Goal: Information Seeking & Learning: Learn about a topic

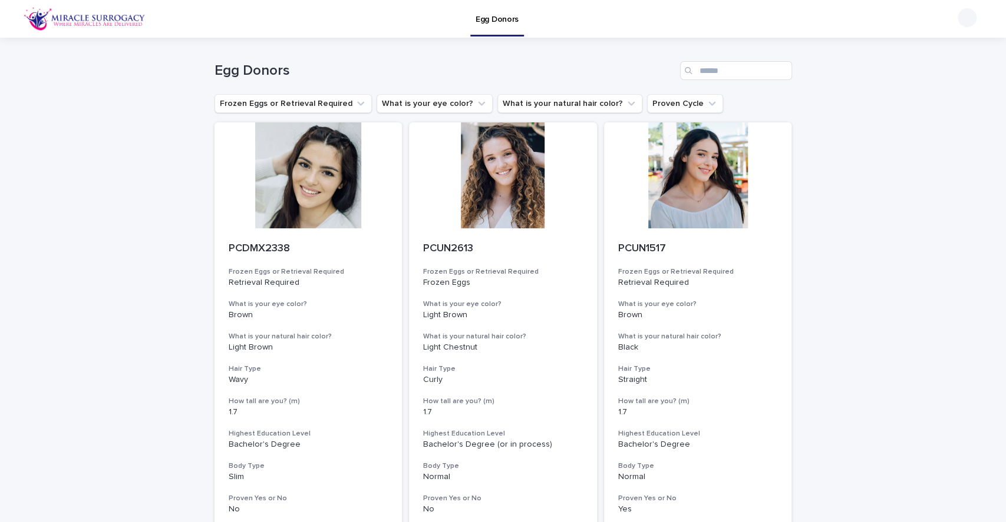
click at [475, 103] on icon "What is your eye color?" at bounding box center [481, 104] width 12 height 12
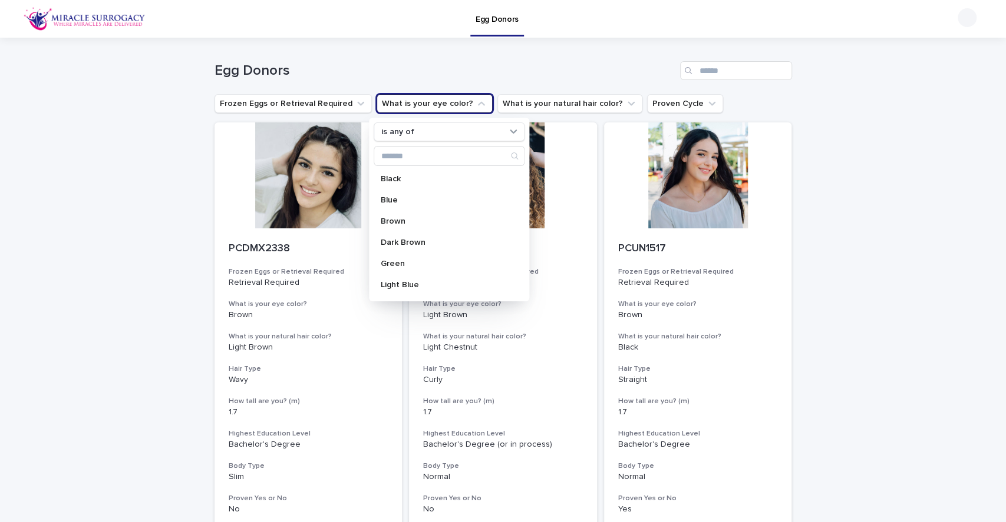
click at [409, 262] on p "Green" at bounding box center [443, 264] width 125 height 8
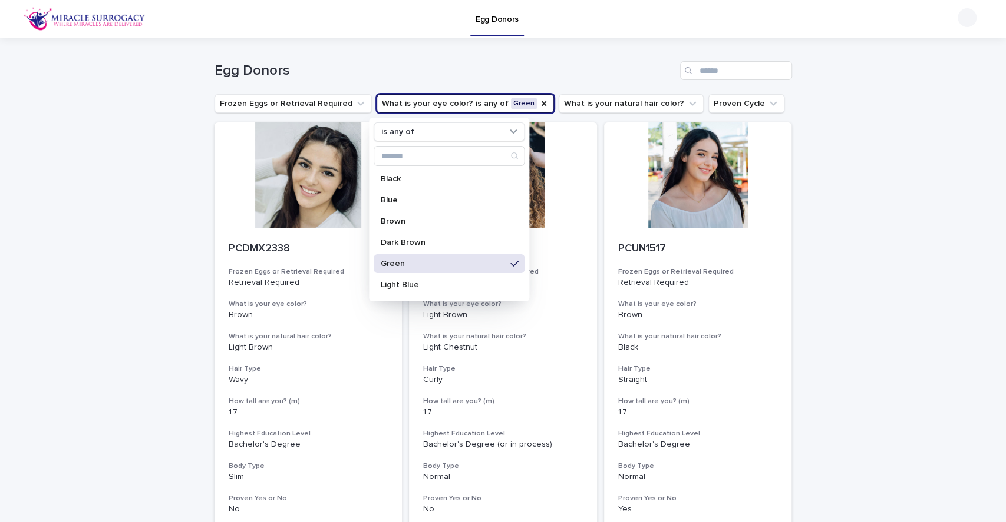
click at [412, 285] on p "Light Blue" at bounding box center [443, 285] width 125 height 8
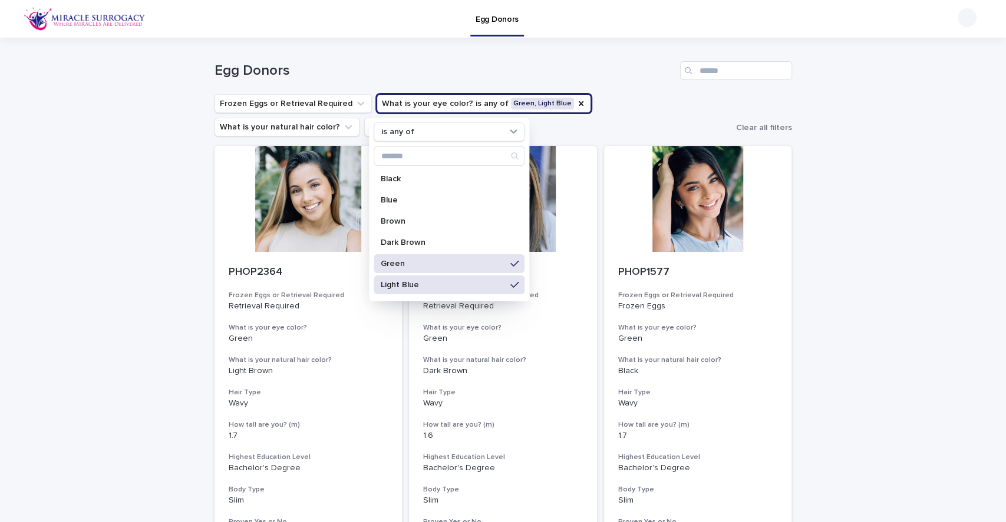
click at [418, 196] on p "Blue" at bounding box center [443, 200] width 125 height 8
click at [426, 260] on p "Green" at bounding box center [443, 264] width 125 height 8
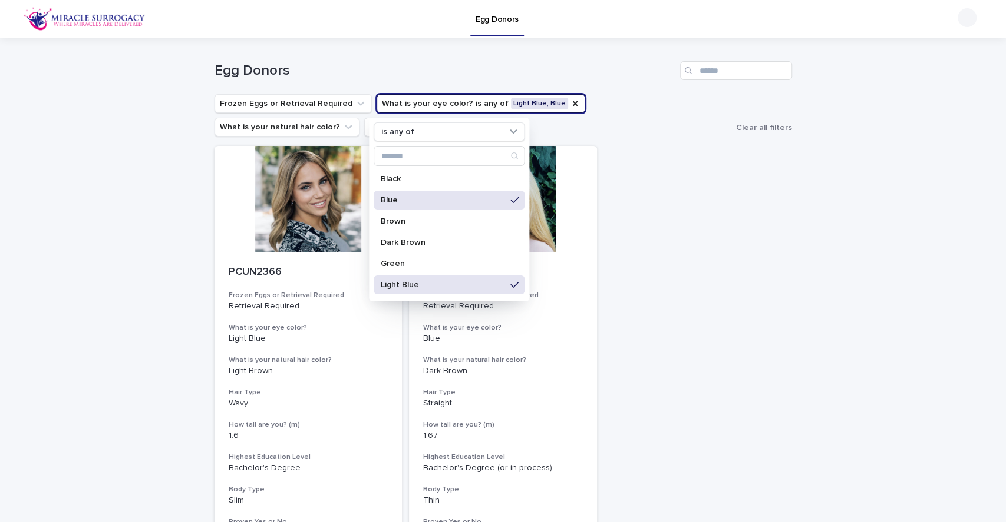
click at [426, 260] on p "Green" at bounding box center [443, 264] width 125 height 8
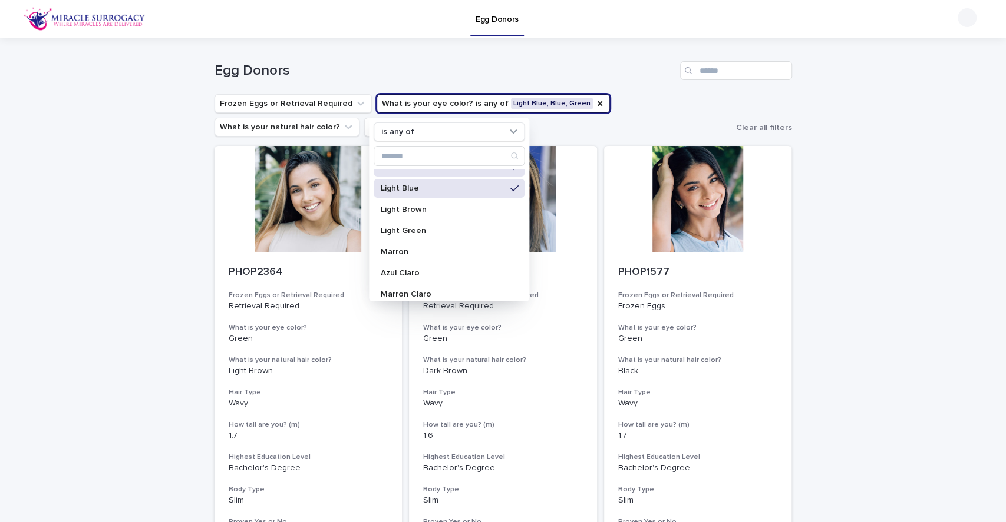
scroll to position [99, 0]
click at [448, 225] on p "Light Green" at bounding box center [443, 228] width 125 height 8
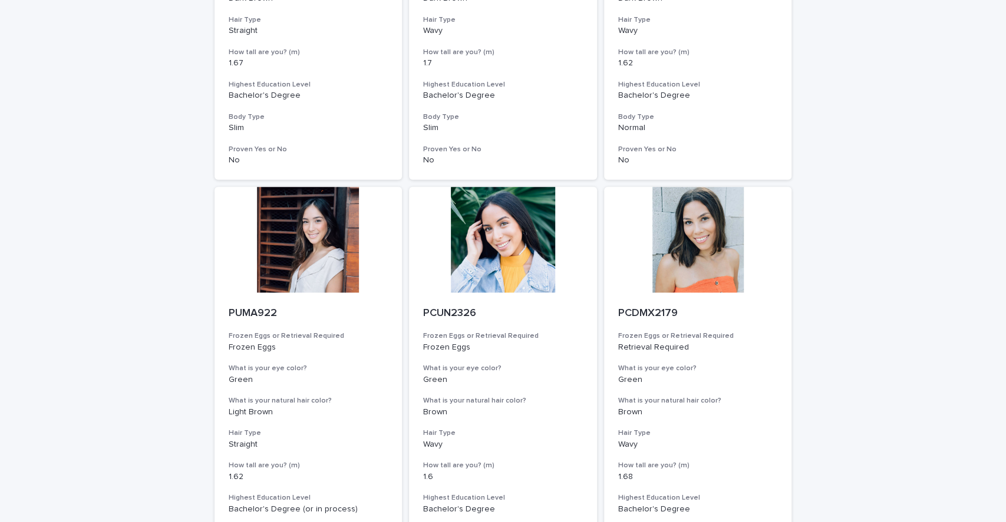
scroll to position [1391, 0]
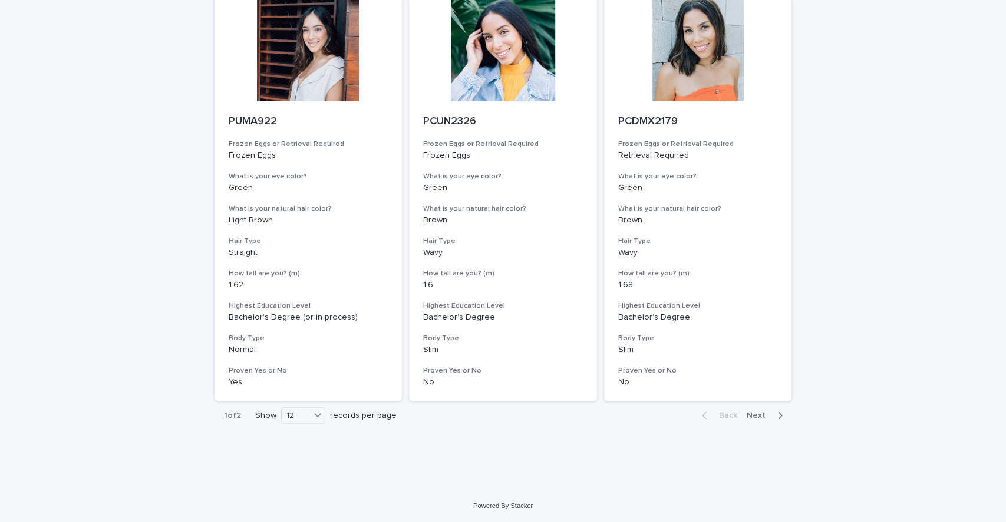
click at [755, 412] on span "Next" at bounding box center [759, 416] width 26 height 8
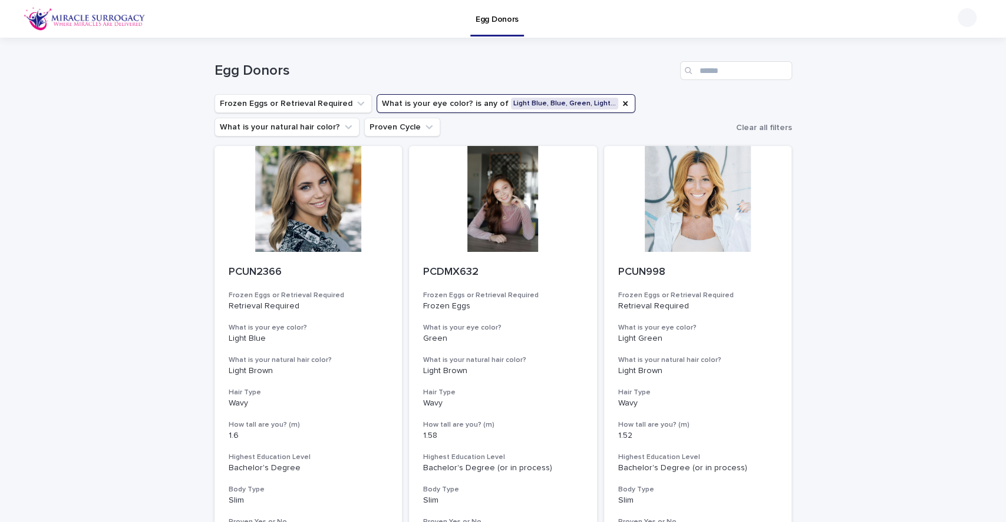
click at [283, 202] on div at bounding box center [308, 199] width 188 height 106
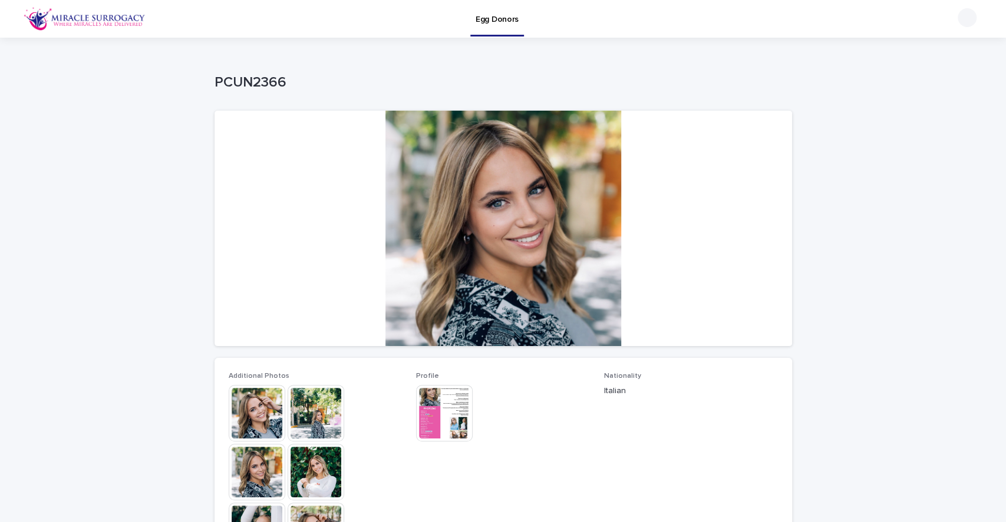
click at [894, 226] on div "Loading... Saving… Loading... Saving… PCUN2366 PCUN2366 Sorry, there was an err…" at bounding box center [503, 503] width 1006 height 930
